Goal: Find specific page/section: Find specific page/section

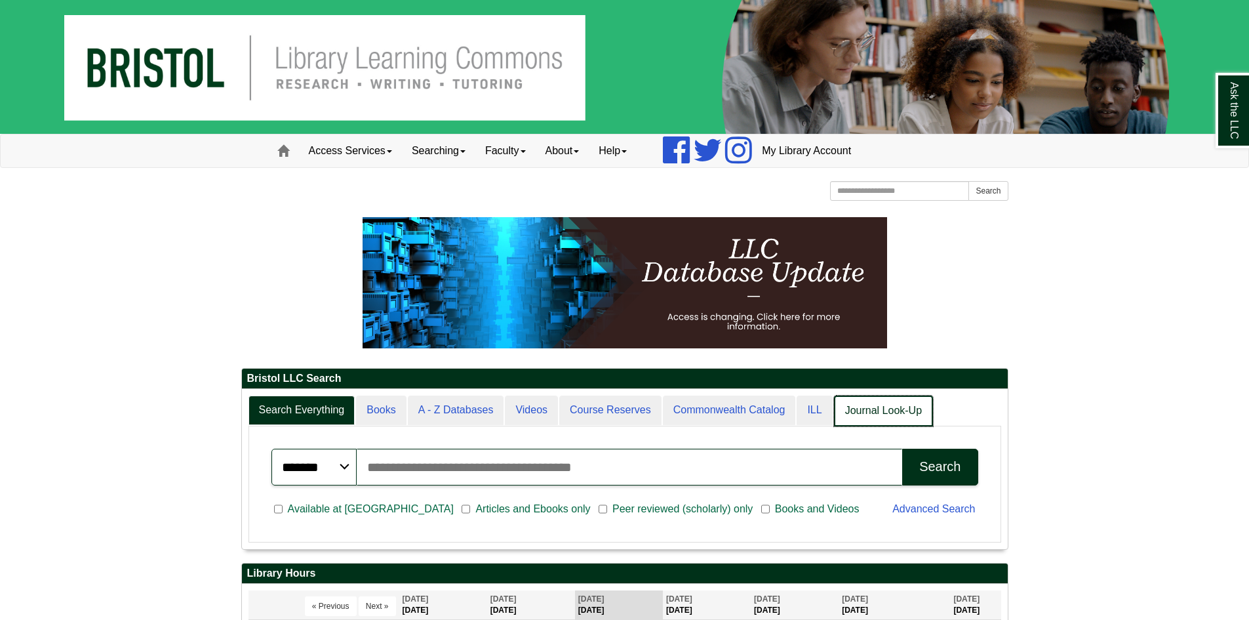
scroll to position [7, 7]
click at [861, 410] on link "Journal Look-Up" at bounding box center [883, 410] width 99 height 31
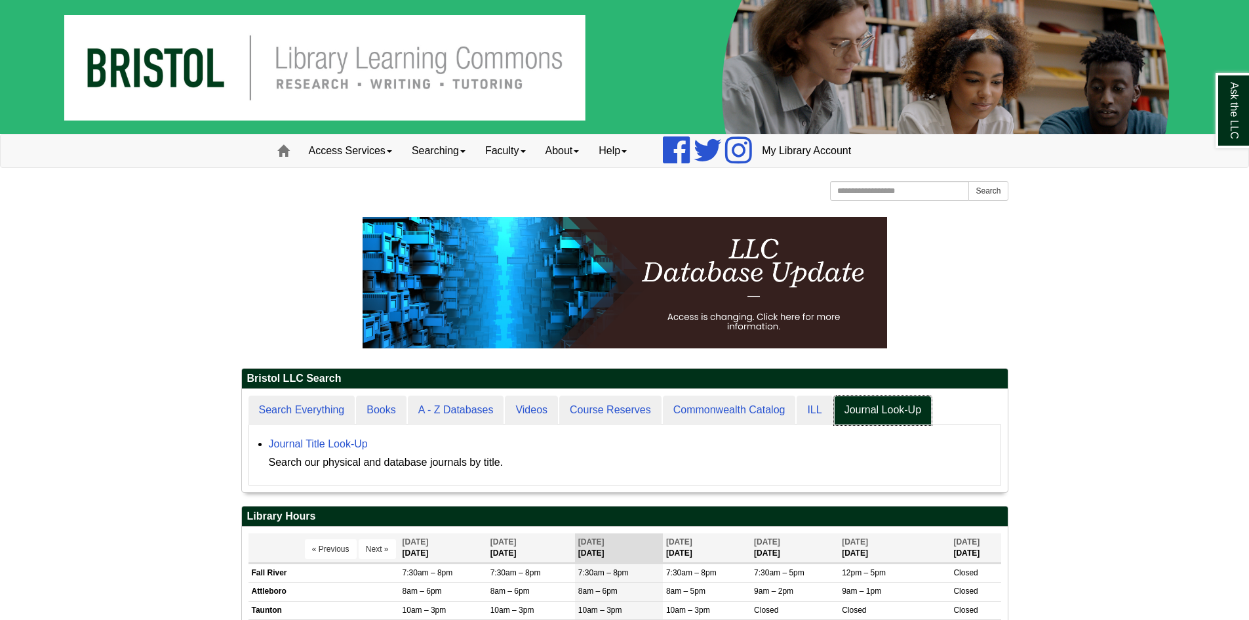
scroll to position [103, 766]
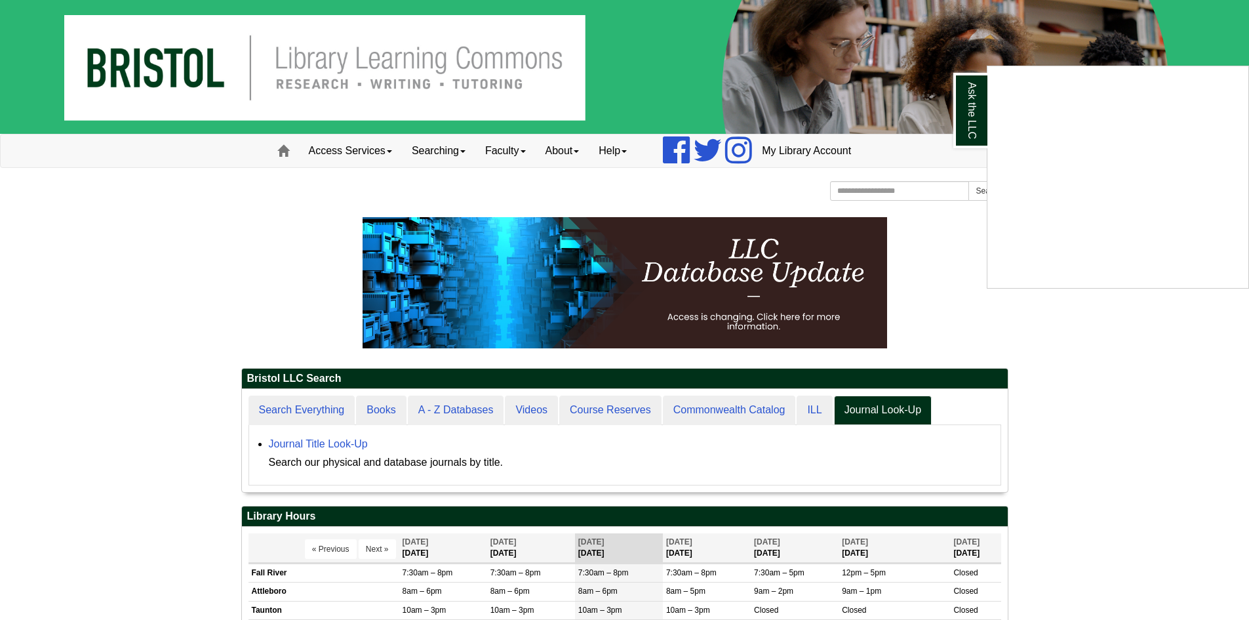
click at [351, 464] on div "Ask the LLC" at bounding box center [624, 310] width 1249 height 620
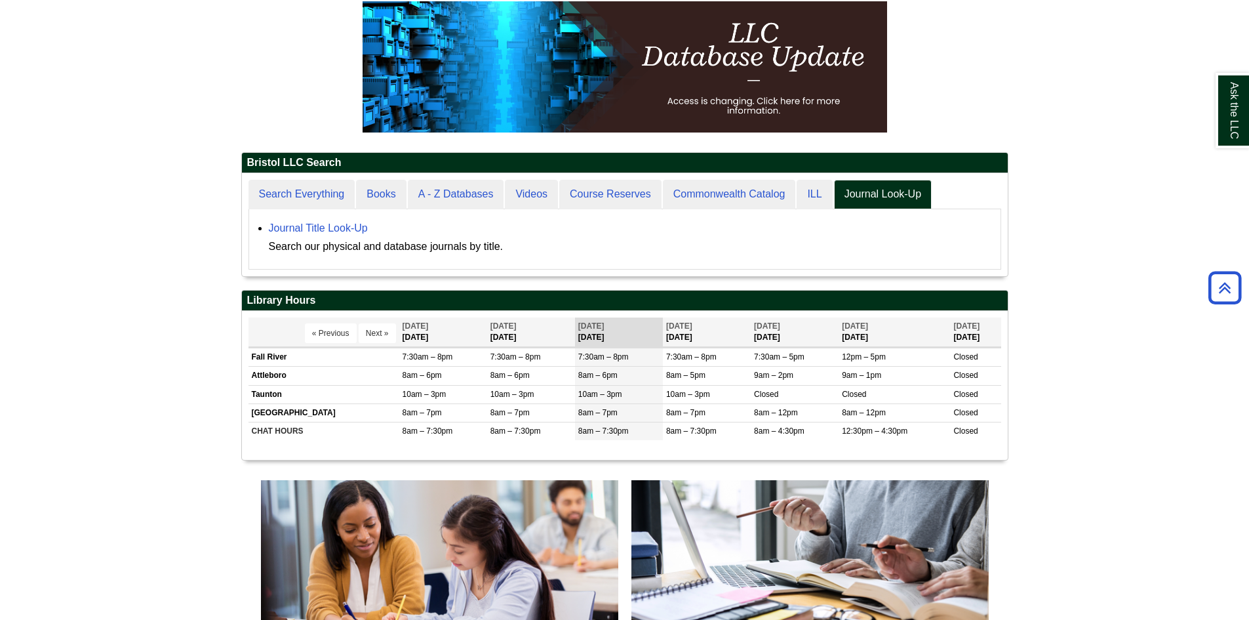
scroll to position [191, 0]
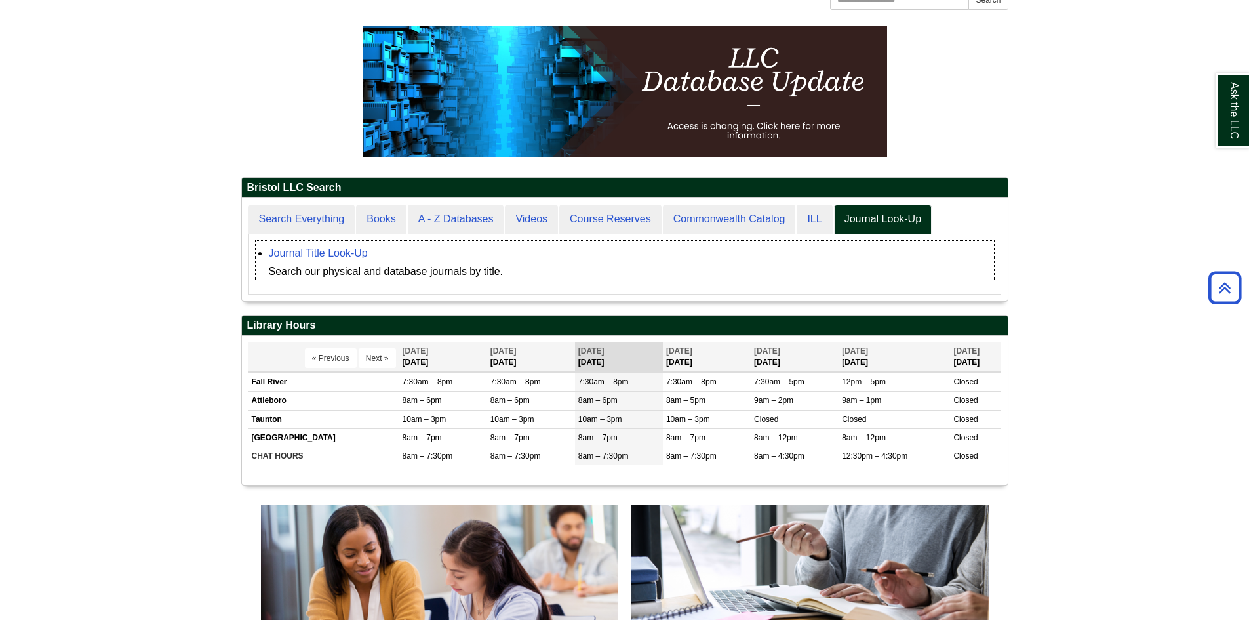
click at [397, 272] on div "Search our physical and database journals by title." at bounding box center [631, 271] width 725 height 18
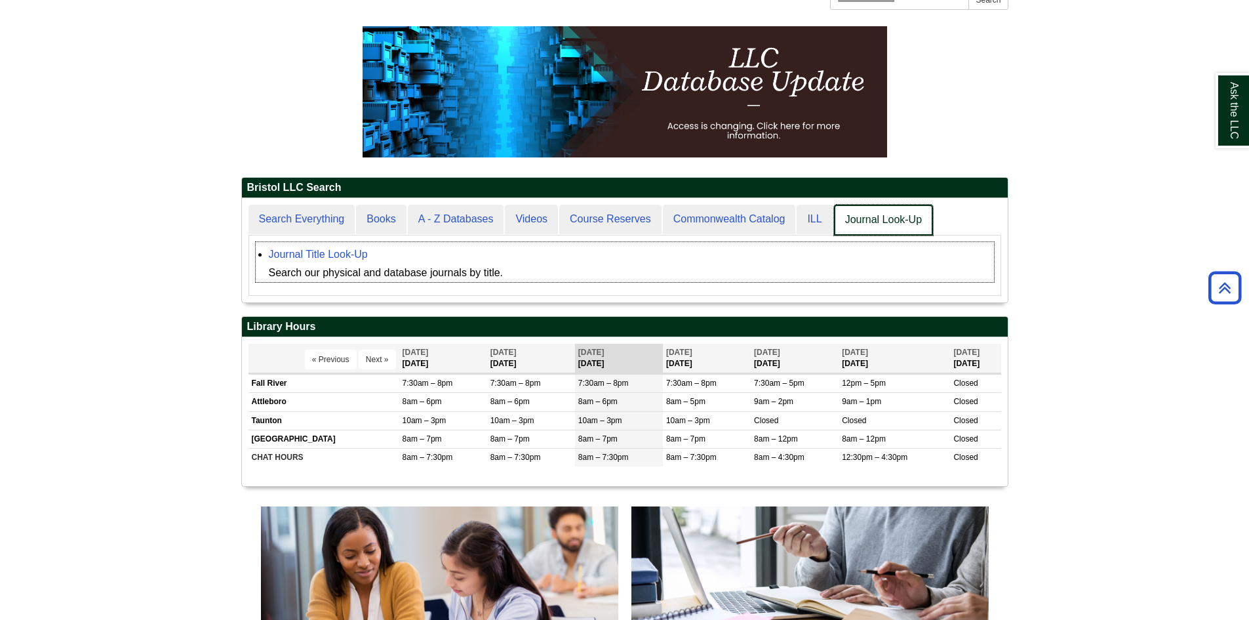
scroll to position [7, 7]
click at [853, 216] on link "Journal Look-Up" at bounding box center [883, 220] width 99 height 31
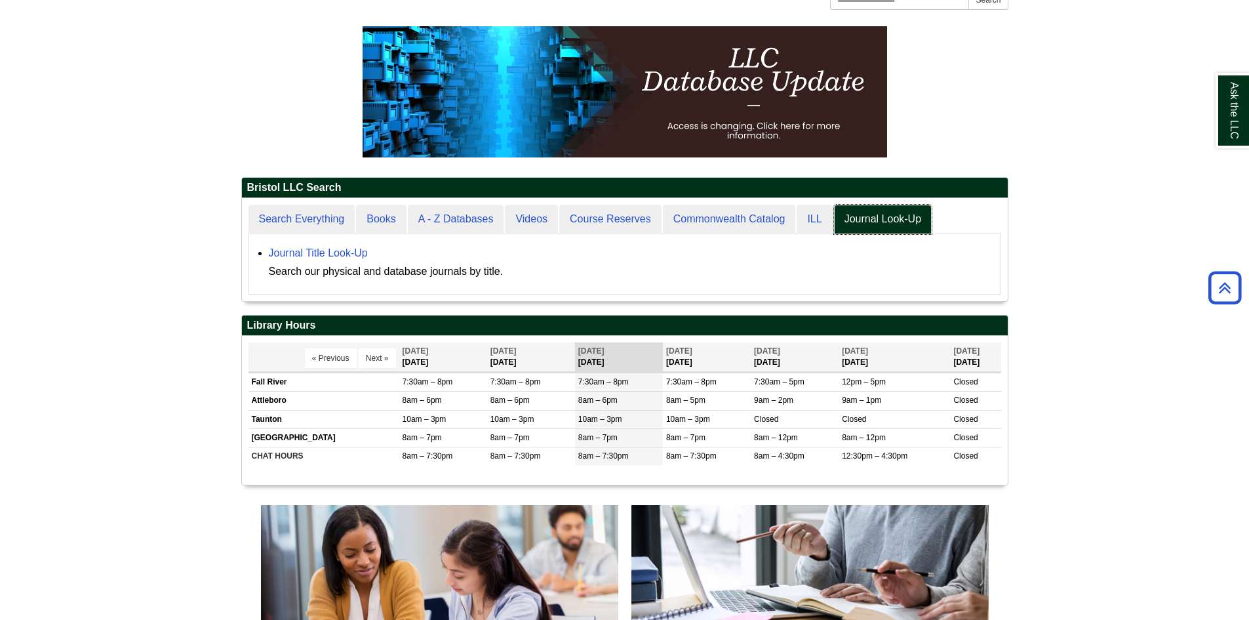
scroll to position [103, 766]
click at [322, 248] on link "Journal Title Look-Up" at bounding box center [318, 252] width 99 height 11
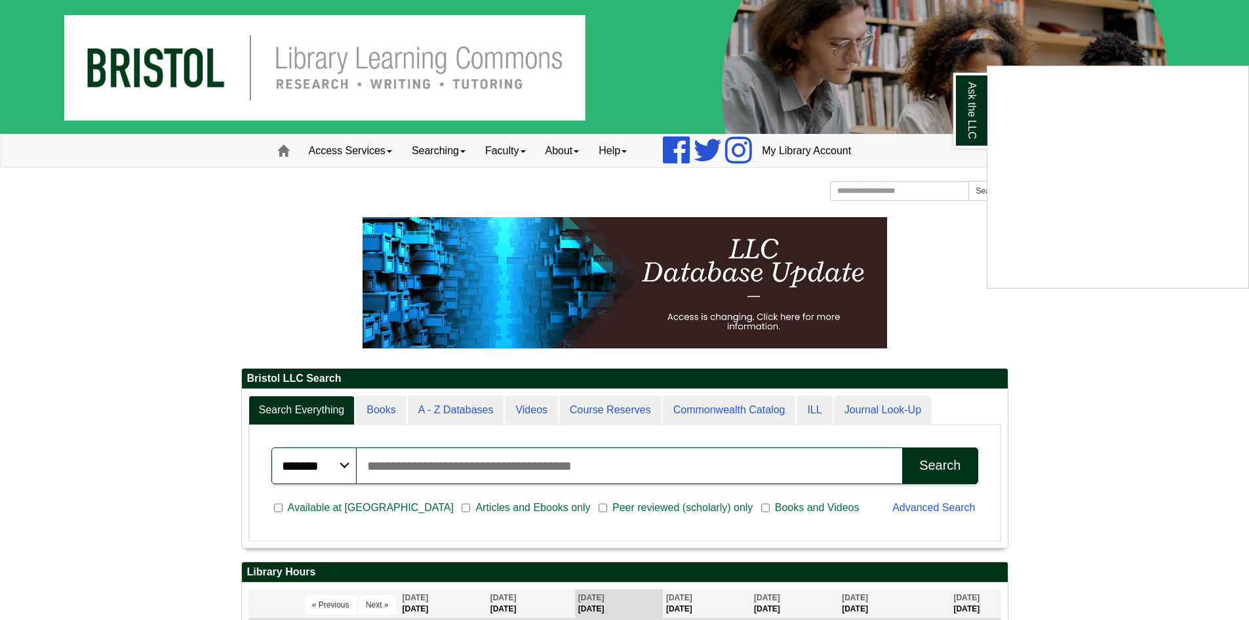
click at [892, 412] on div "Ask the LLC" at bounding box center [624, 310] width 1249 height 620
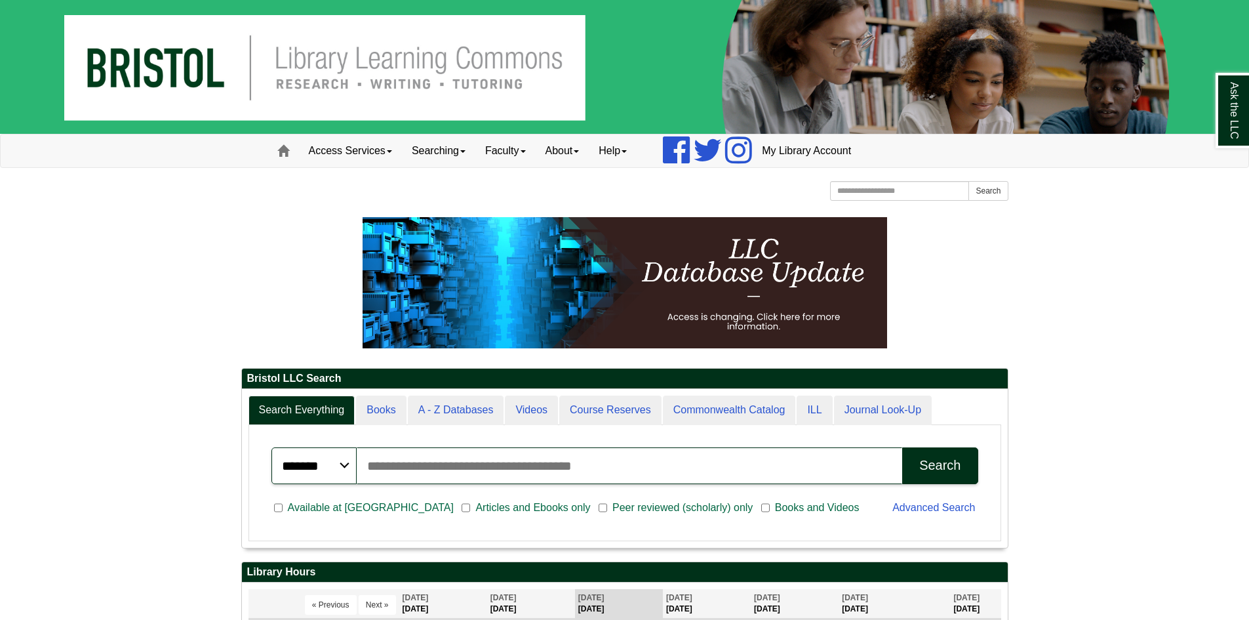
scroll to position [158, 766]
click at [374, 466] on input "Search articles, books, journals & more" at bounding box center [630, 465] width 546 height 37
type input "**********"
click at [902, 447] on button "Search" at bounding box center [939, 465] width 75 height 37
